Goal: Check status: Verify the current state of an ongoing process or item

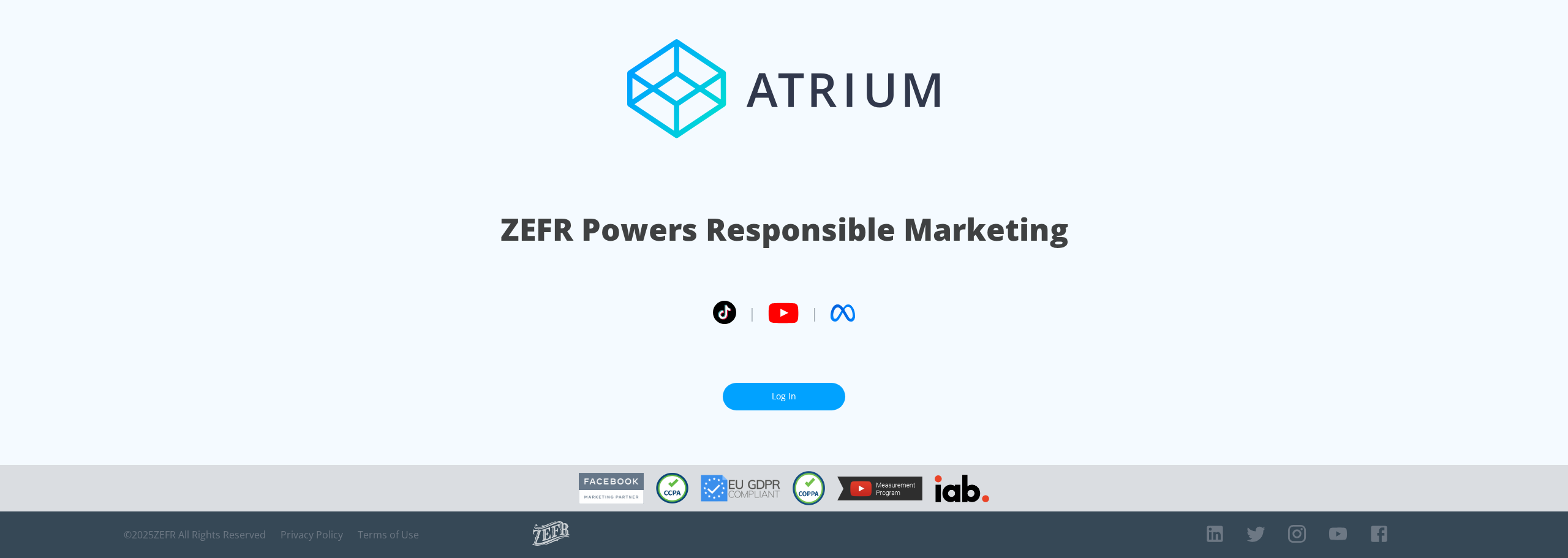
click at [796, 397] on link "Log In" at bounding box center [784, 397] width 122 height 27
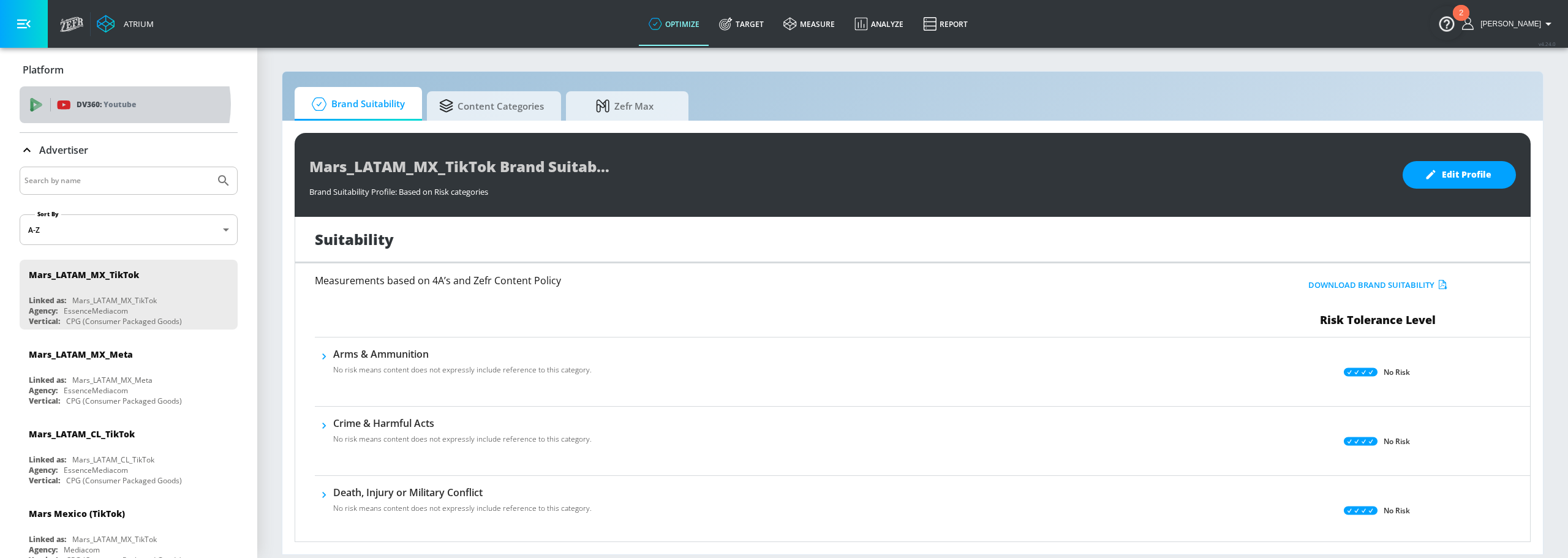
click at [122, 104] on p "Youtube" at bounding box center [120, 104] width 32 height 13
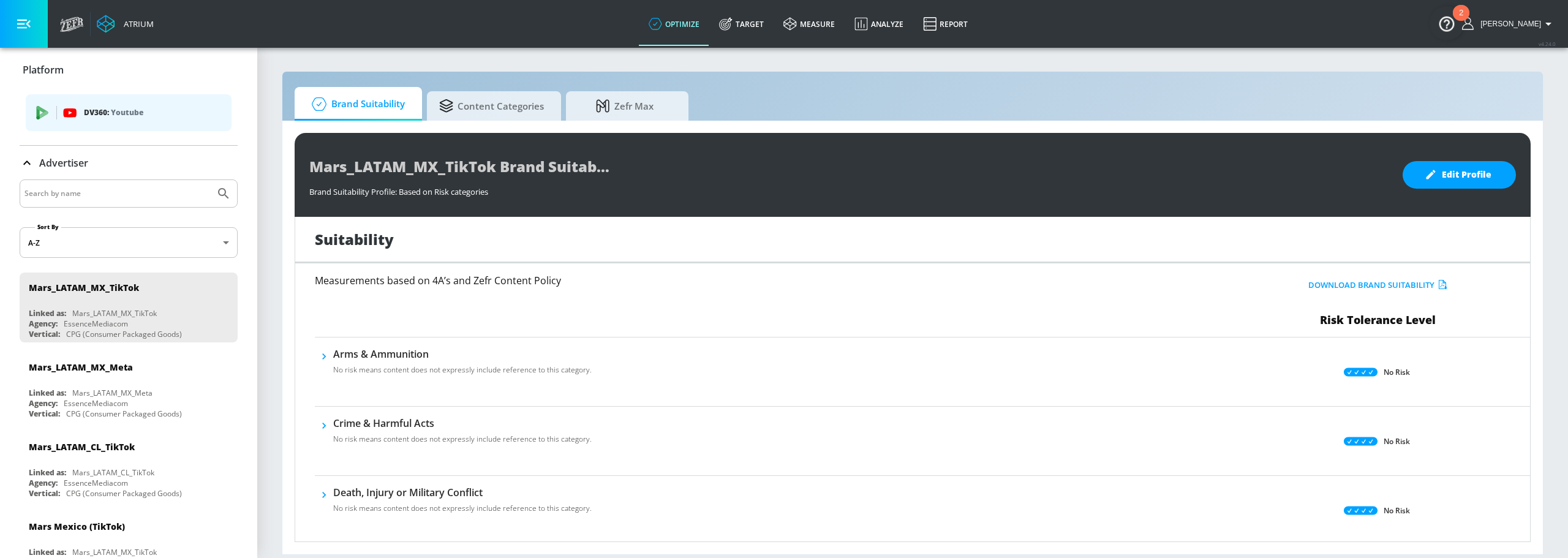
click at [41, 117] on icon "list of platforms" at bounding box center [44, 115] width 9 height 7
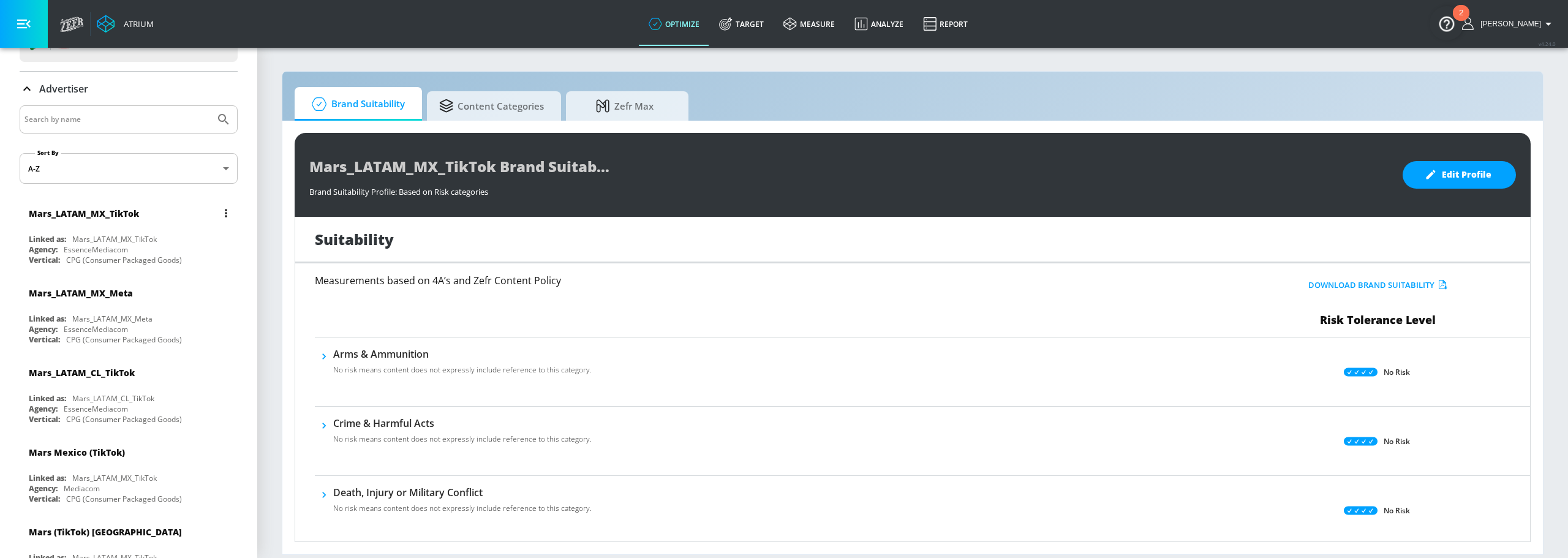
scroll to position [180, 0]
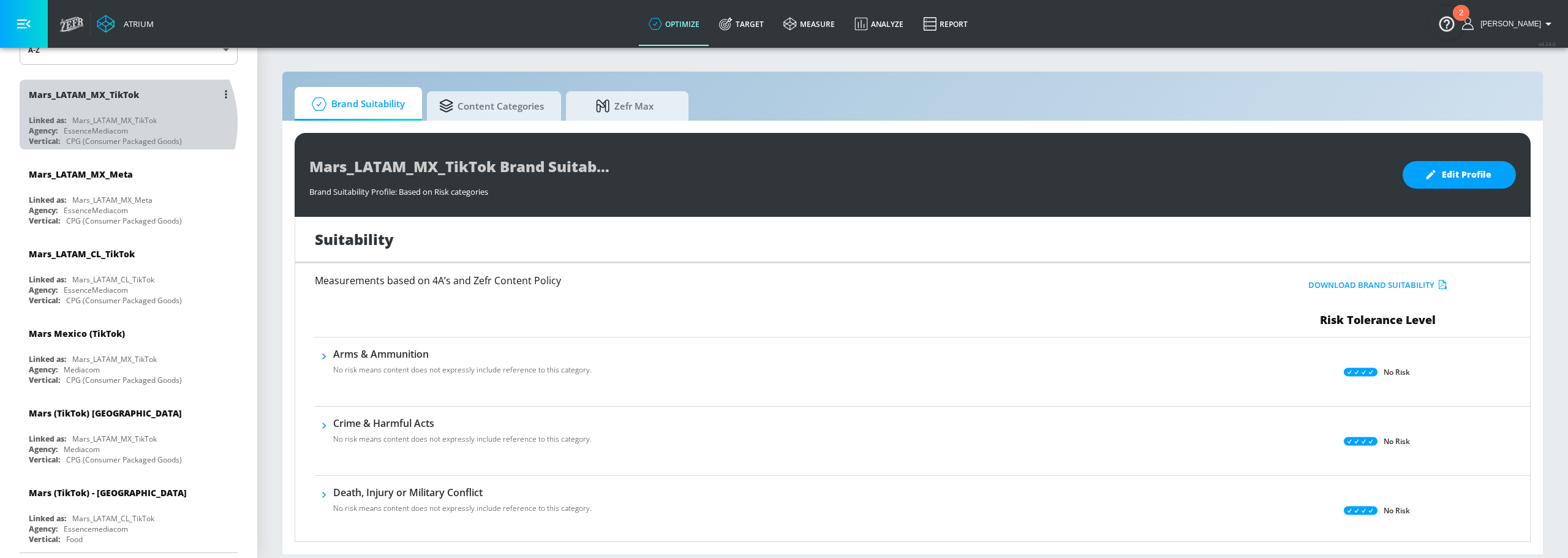
click at [120, 122] on div "Mars_LATAM_MX_TikTok" at bounding box center [115, 120] width 85 height 11
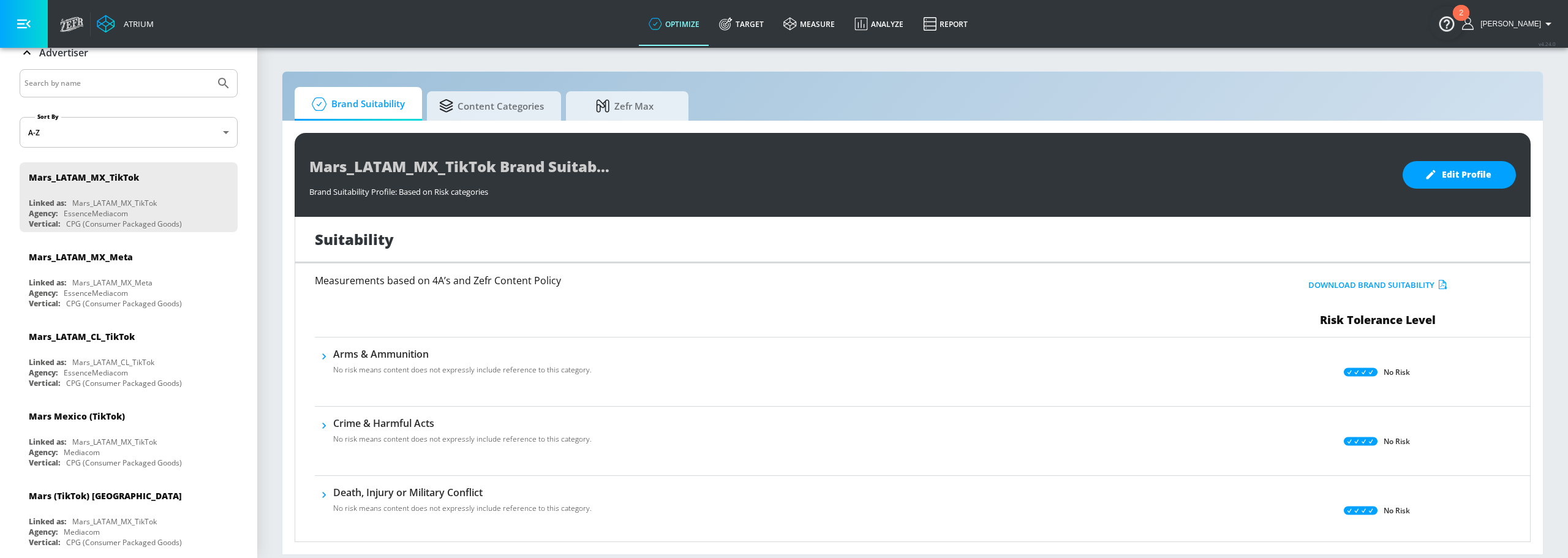
scroll to position [0, 0]
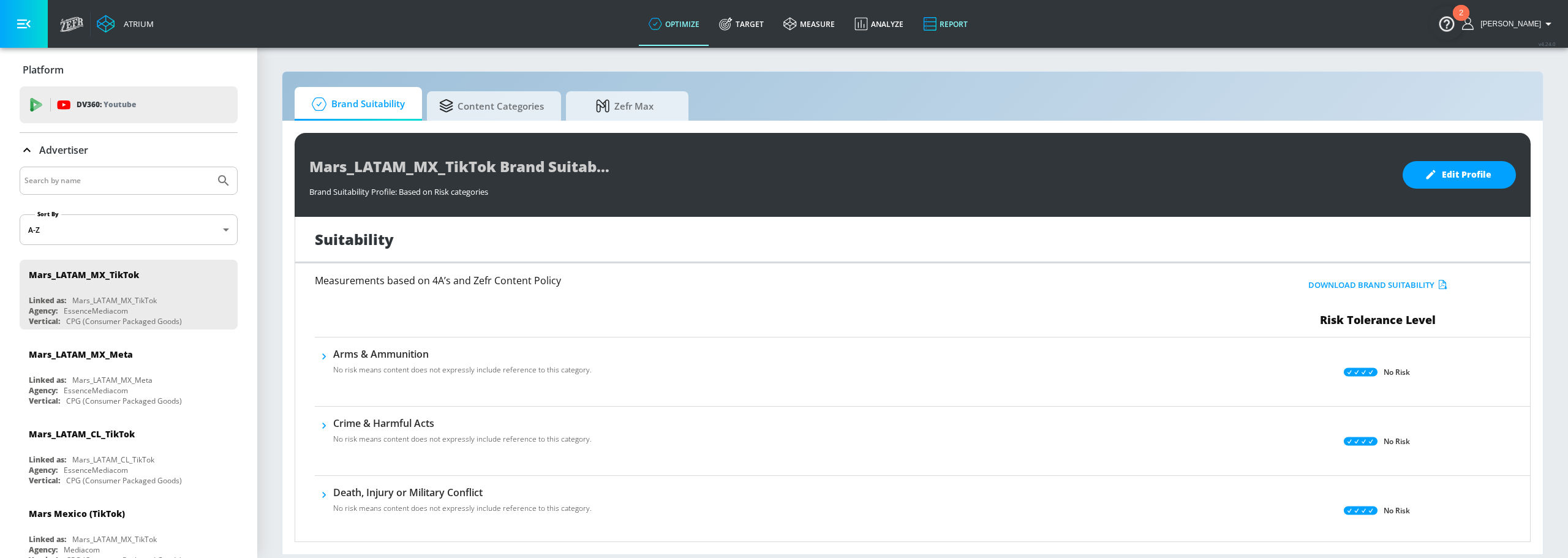
click at [951, 20] on link "Report" at bounding box center [945, 24] width 64 height 44
